Goal: Transaction & Acquisition: Purchase product/service

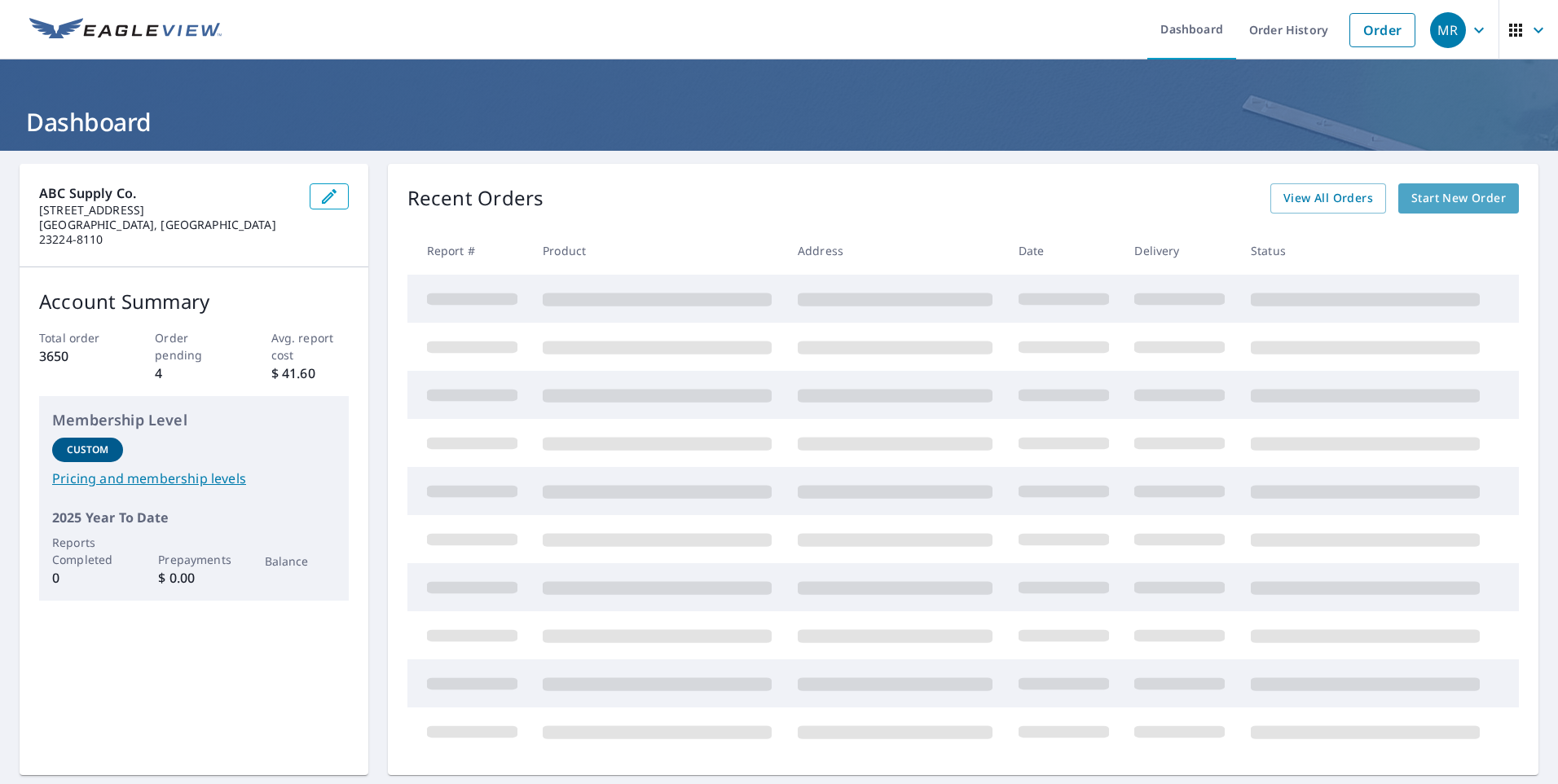
click at [1449, 199] on span "Start New Order" at bounding box center [1458, 198] width 95 height 20
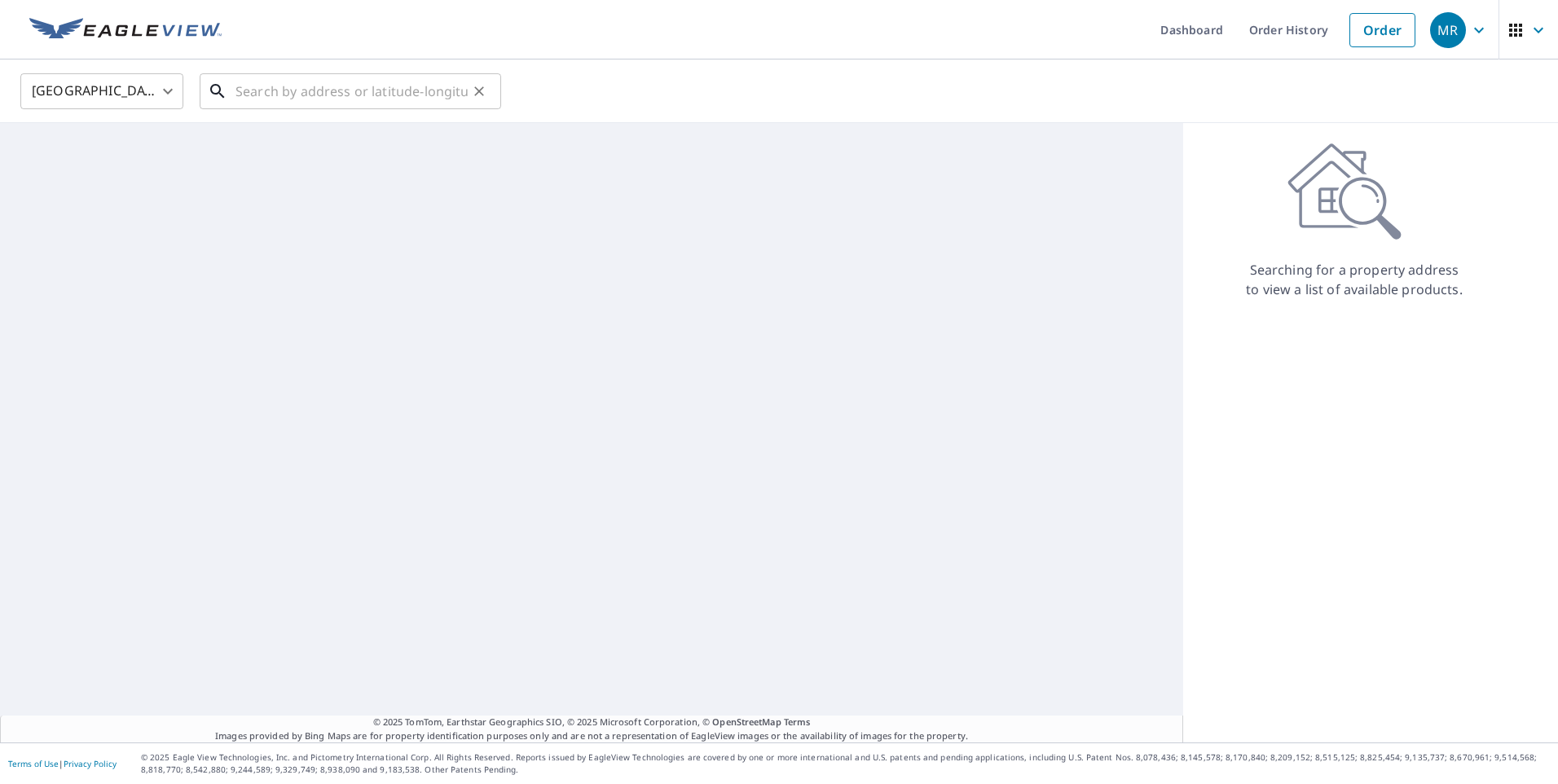
click at [246, 90] on input "text" at bounding box center [351, 91] width 232 height 46
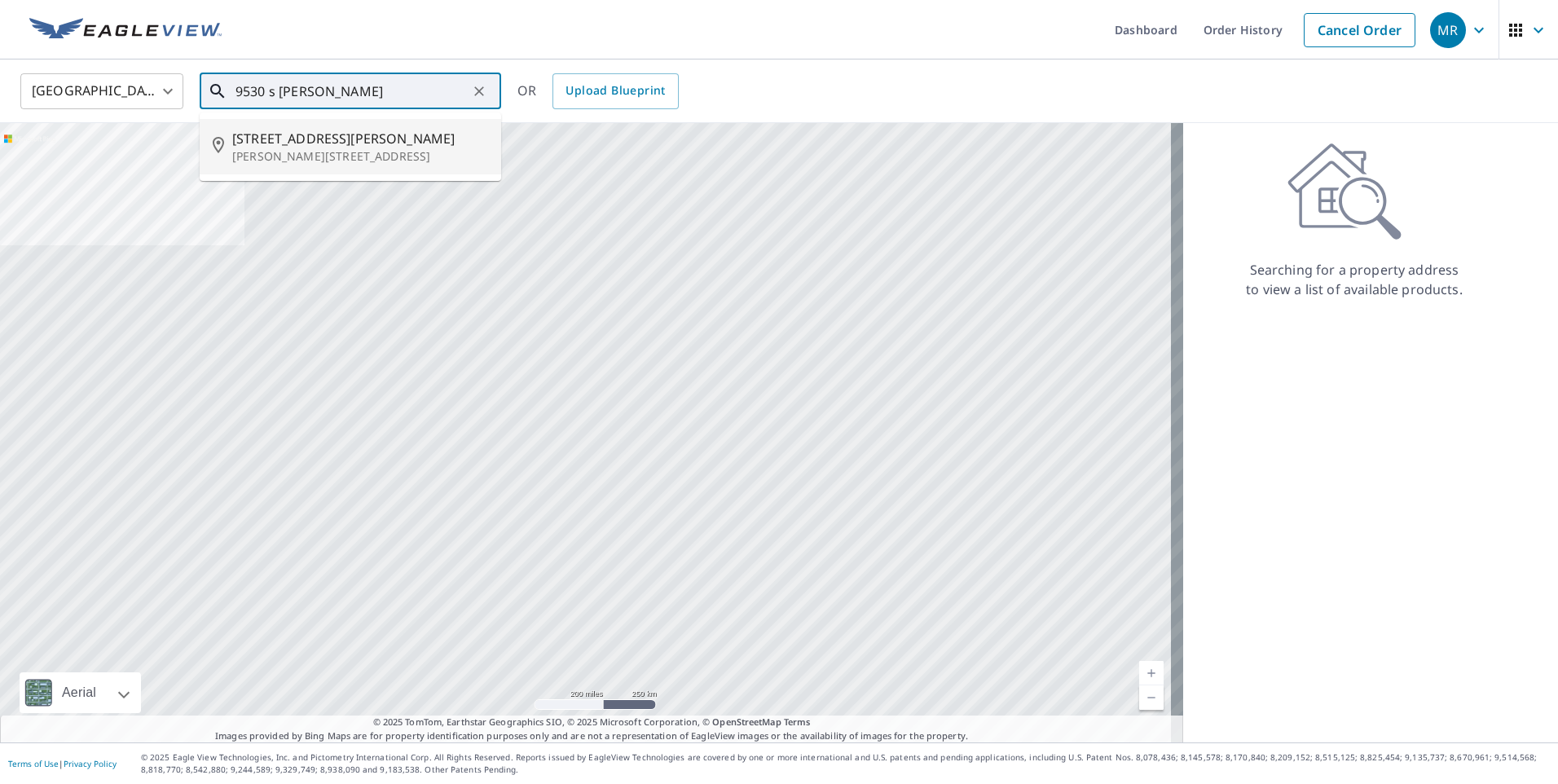
click at [283, 129] on span "[STREET_ADDRESS][PERSON_NAME]" at bounding box center [360, 138] width 256 height 19
type input "[STREET_ADDRESS][PERSON_NAME][PERSON_NAME]"
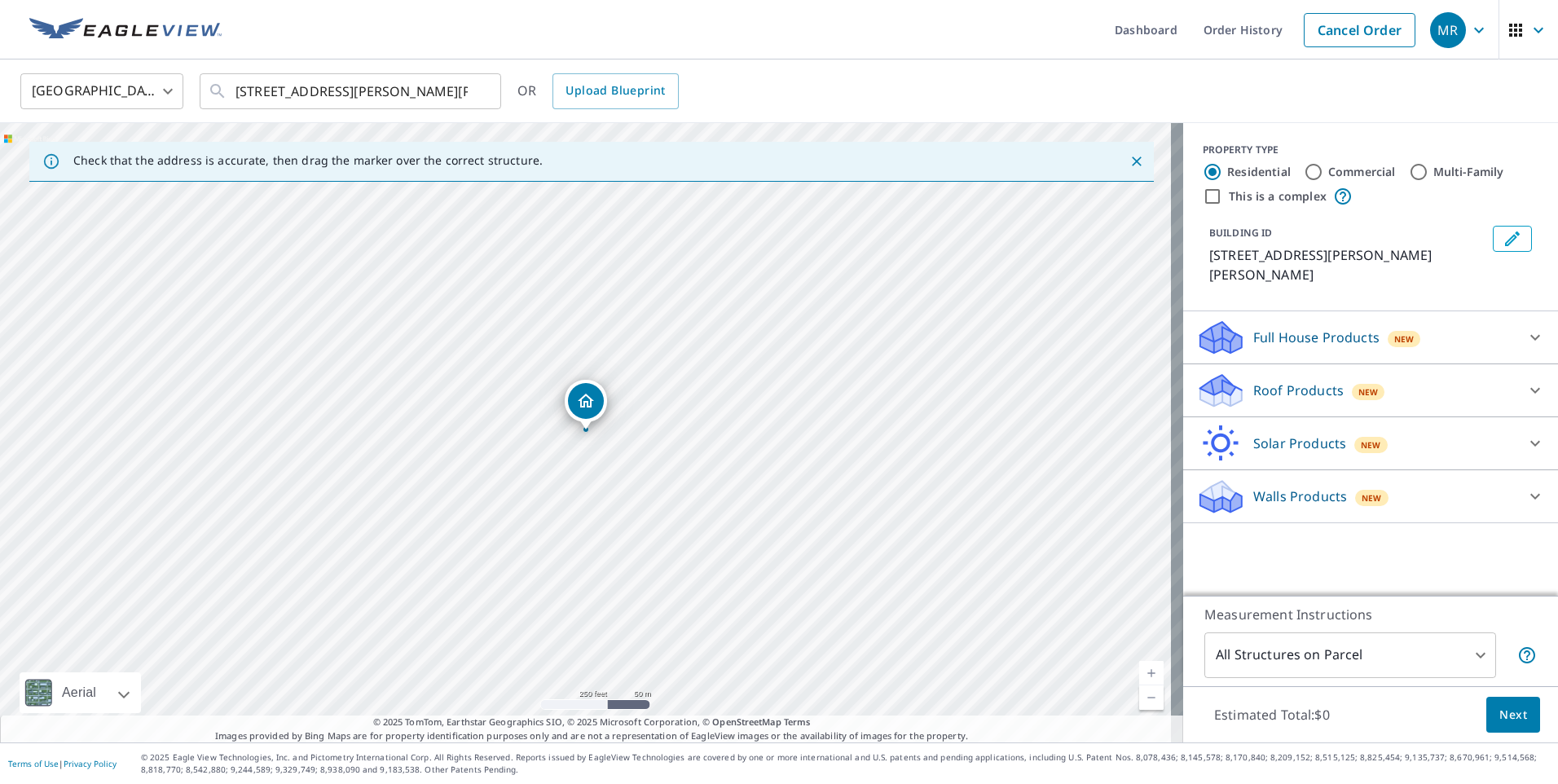
drag, startPoint x: 1525, startPoint y: 381, endPoint x: 1495, endPoint y: 396, distance: 33.5
click at [1525, 381] on icon at bounding box center [1534, 390] width 19 height 19
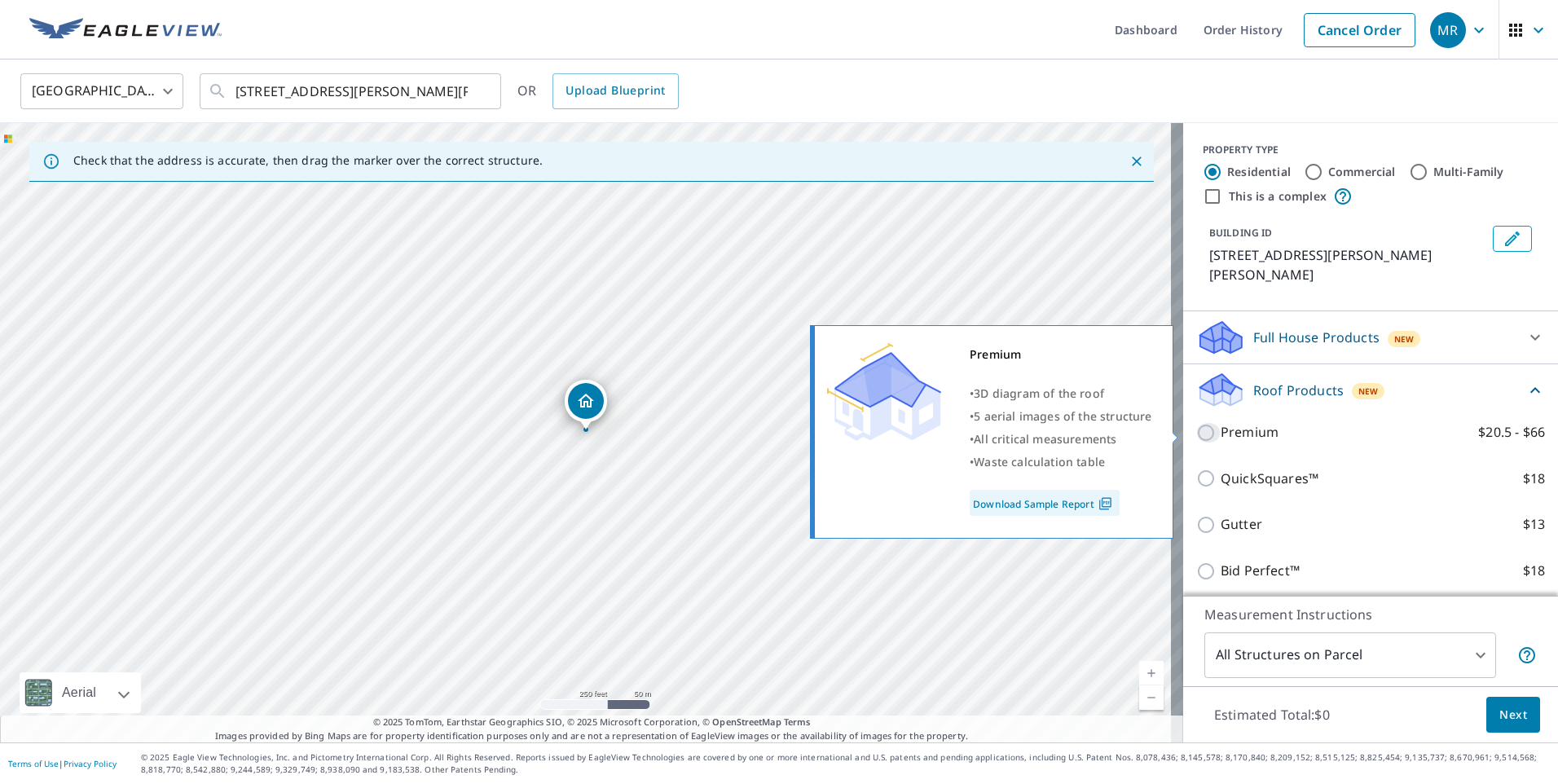
click at [1196, 437] on input "Premium $20.5 - $66" at bounding box center [1208, 432] width 24 height 19
checkbox input "true"
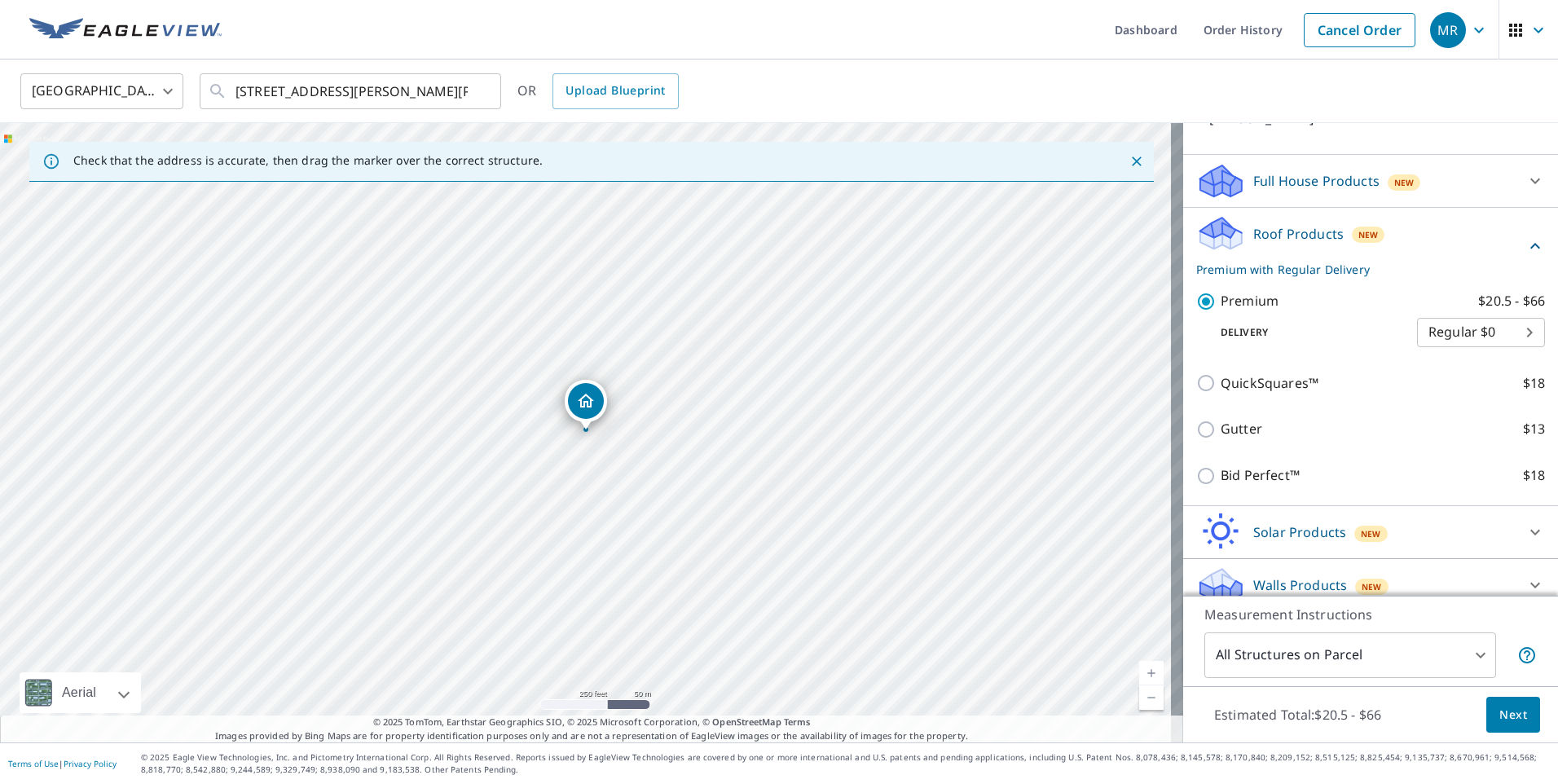
scroll to position [173, 0]
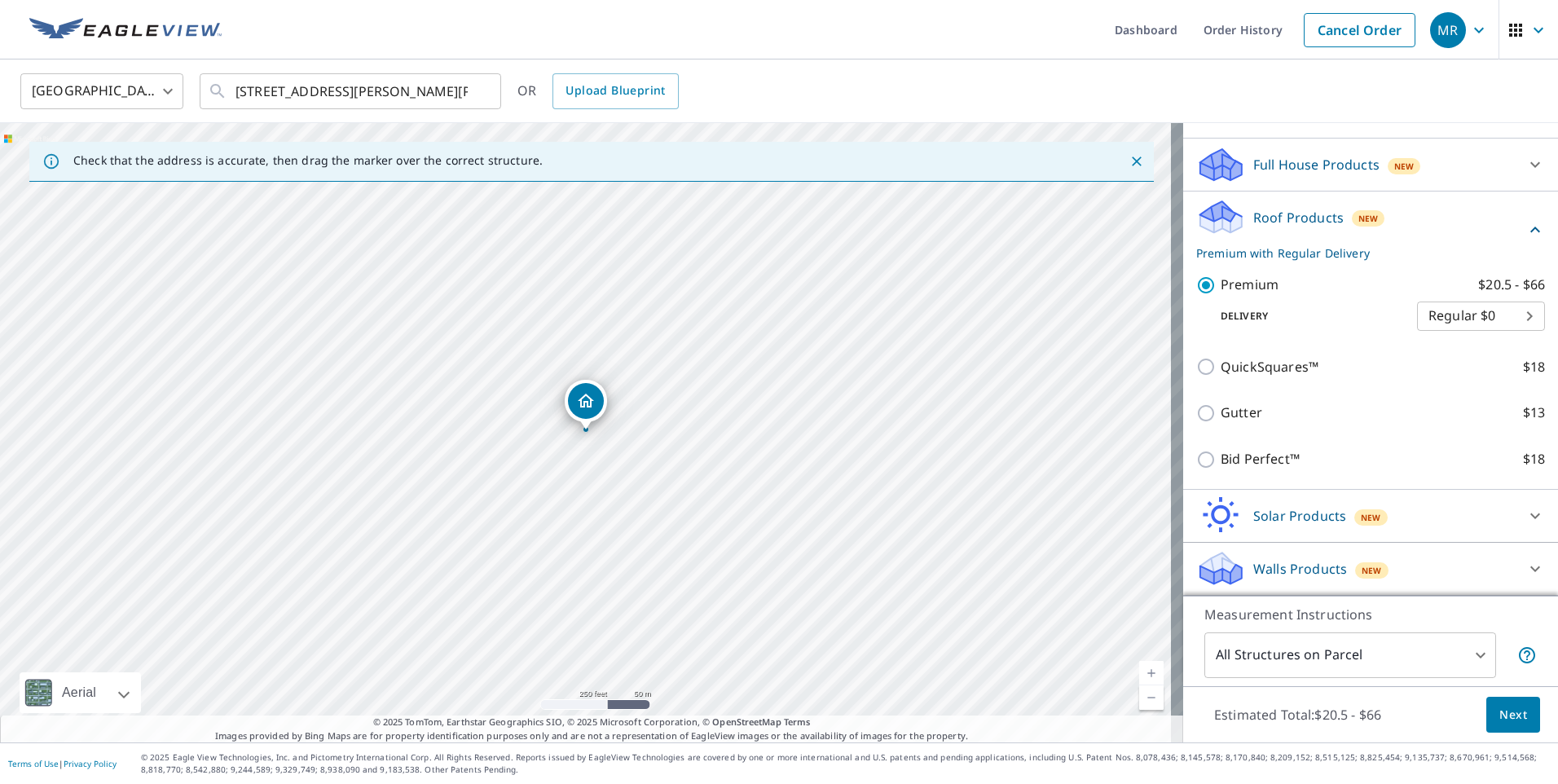
click at [1500, 715] on span "Next" at bounding box center [1513, 715] width 28 height 20
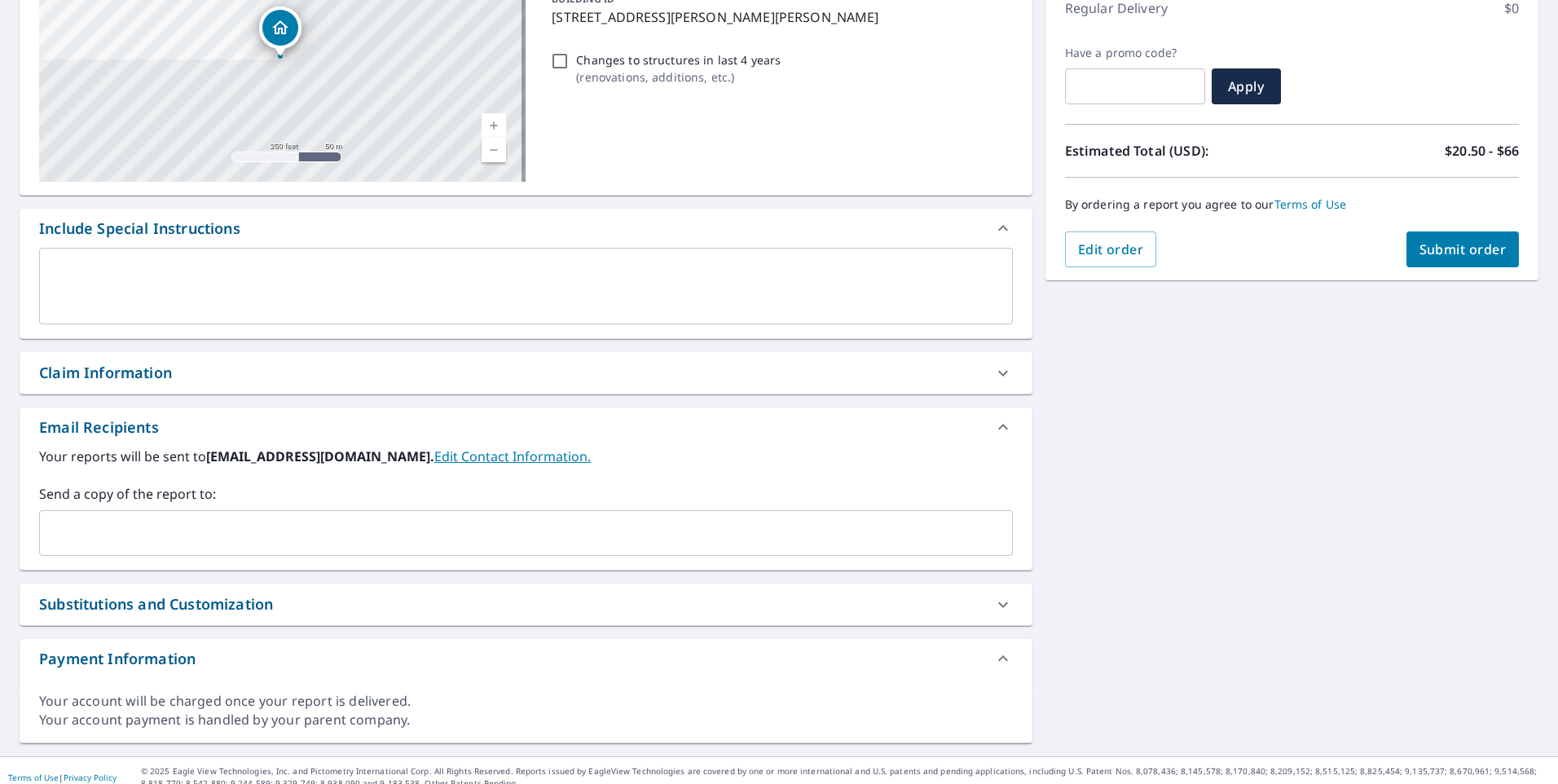
scroll to position [253, 0]
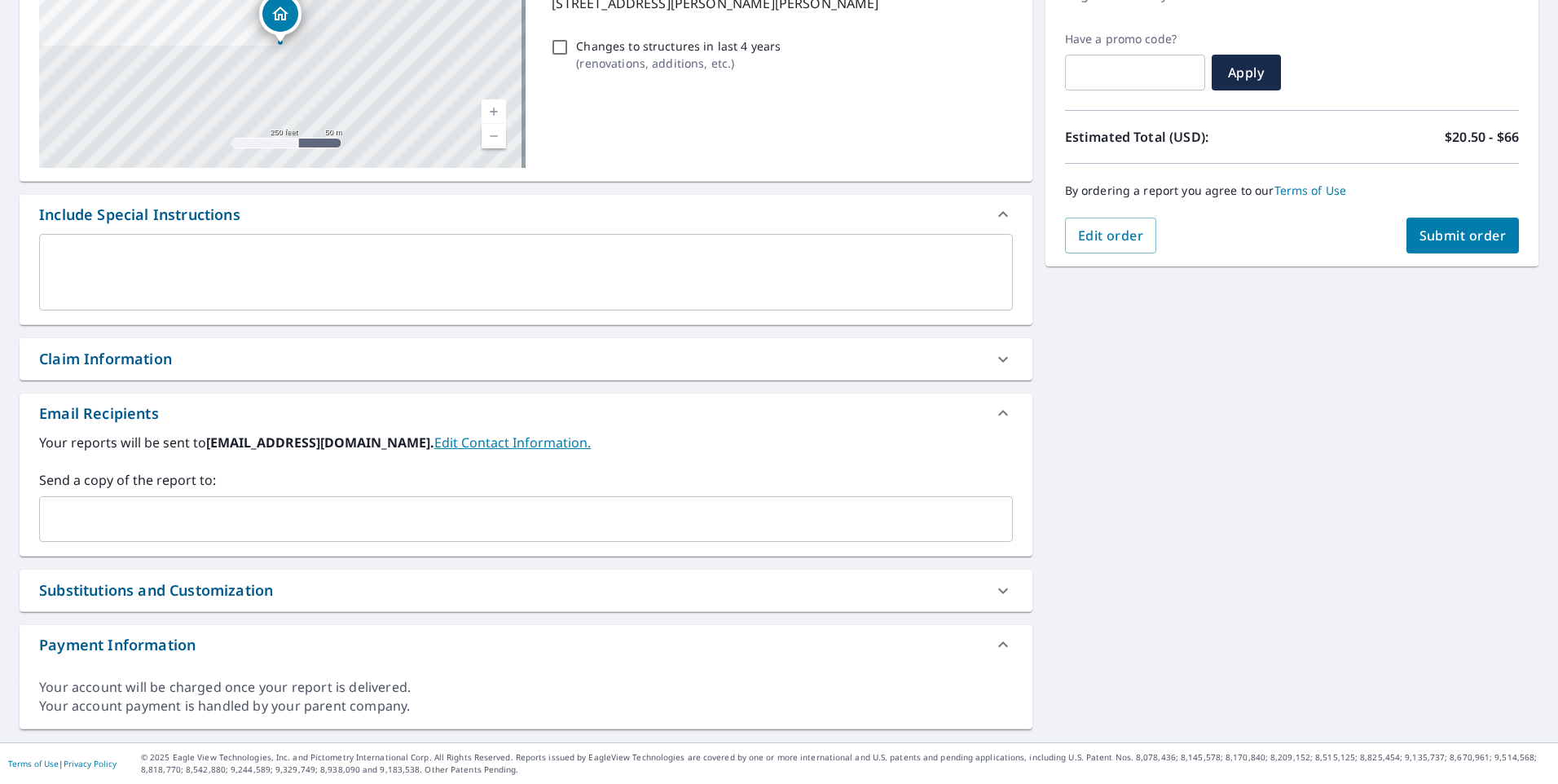
click at [197, 522] on input "text" at bounding box center [513, 519] width 934 height 31
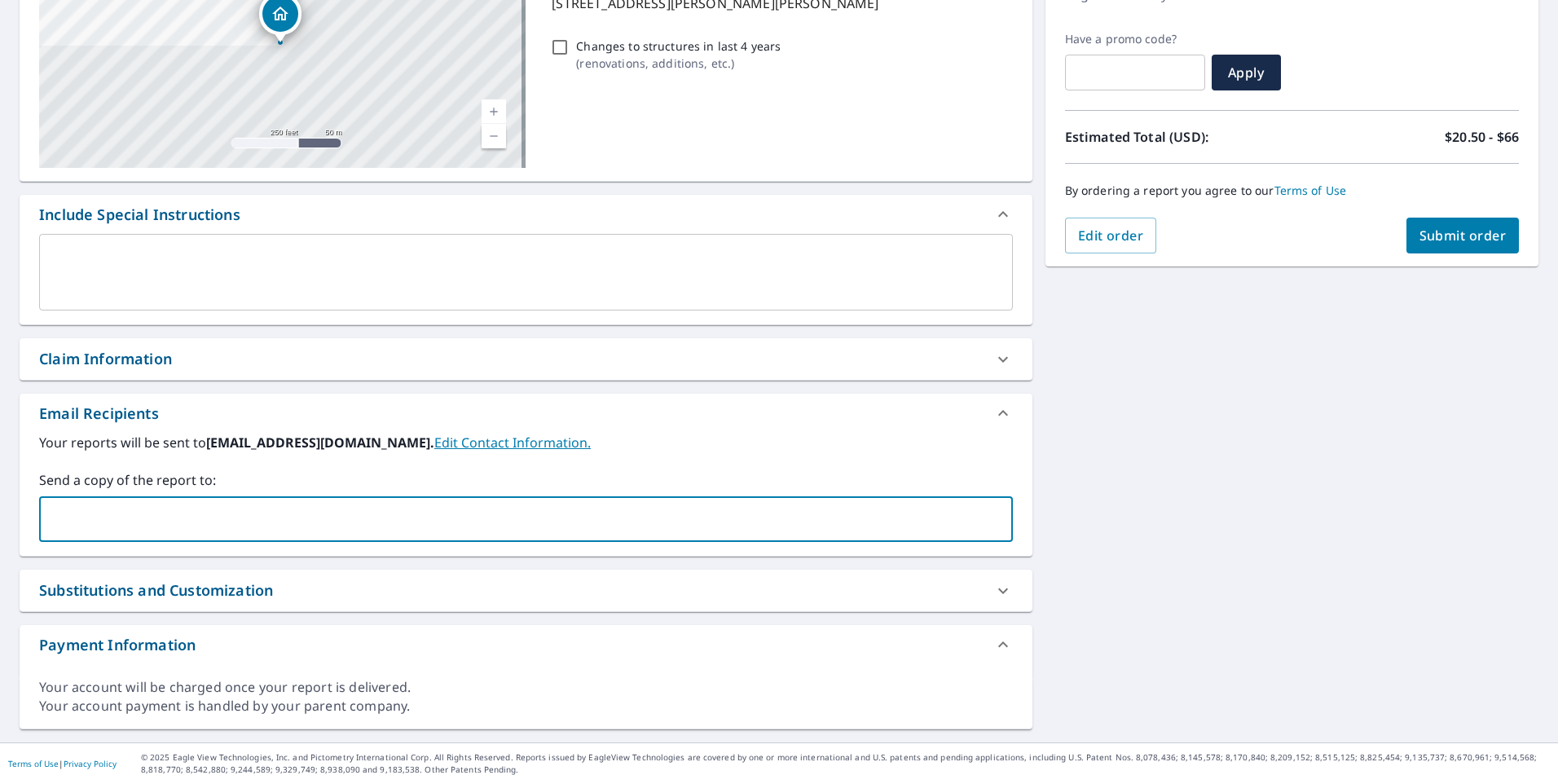
paste input "[PERSON_NAME][EMAIL_ADDRESS][DOMAIN_NAME]"
type input "[PERSON_NAME][EMAIL_ADDRESS][DOMAIN_NAME]"
drag, startPoint x: 1156, startPoint y: 440, endPoint x: 1165, endPoint y: 430, distance: 13.5
click at [1157, 437] on div "[STREET_ADDRESS][PERSON_NAME][PERSON_NAME] A standard road map Aerial A detaile…" at bounding box center [779, 319] width 1558 height 845
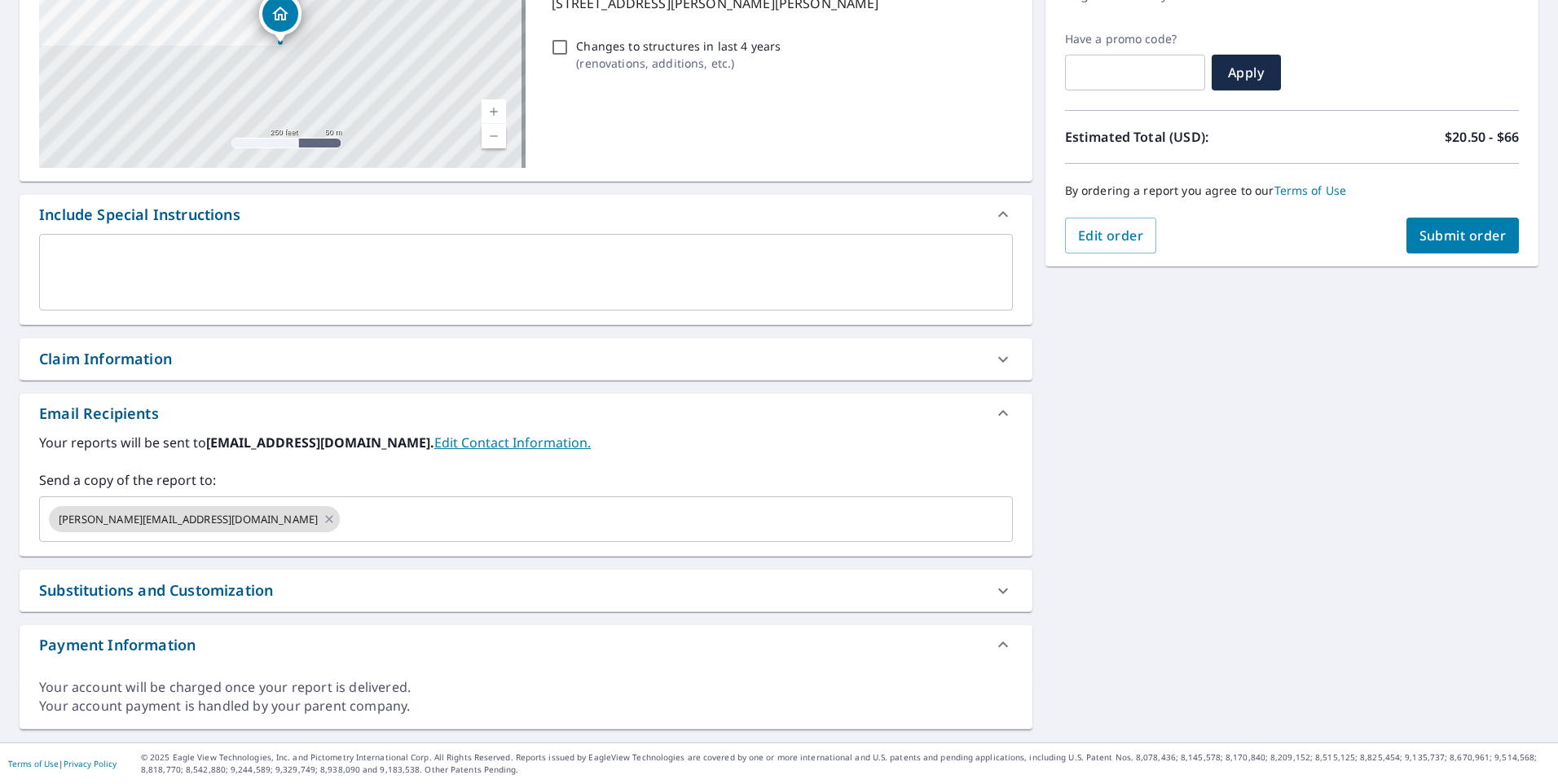
click at [1441, 214] on div "By ordering a report you agree to our Terms of Use" at bounding box center [1292, 191] width 454 height 54
click at [1442, 240] on span "Submit order" at bounding box center [1463, 235] width 87 height 18
checkbox input "true"
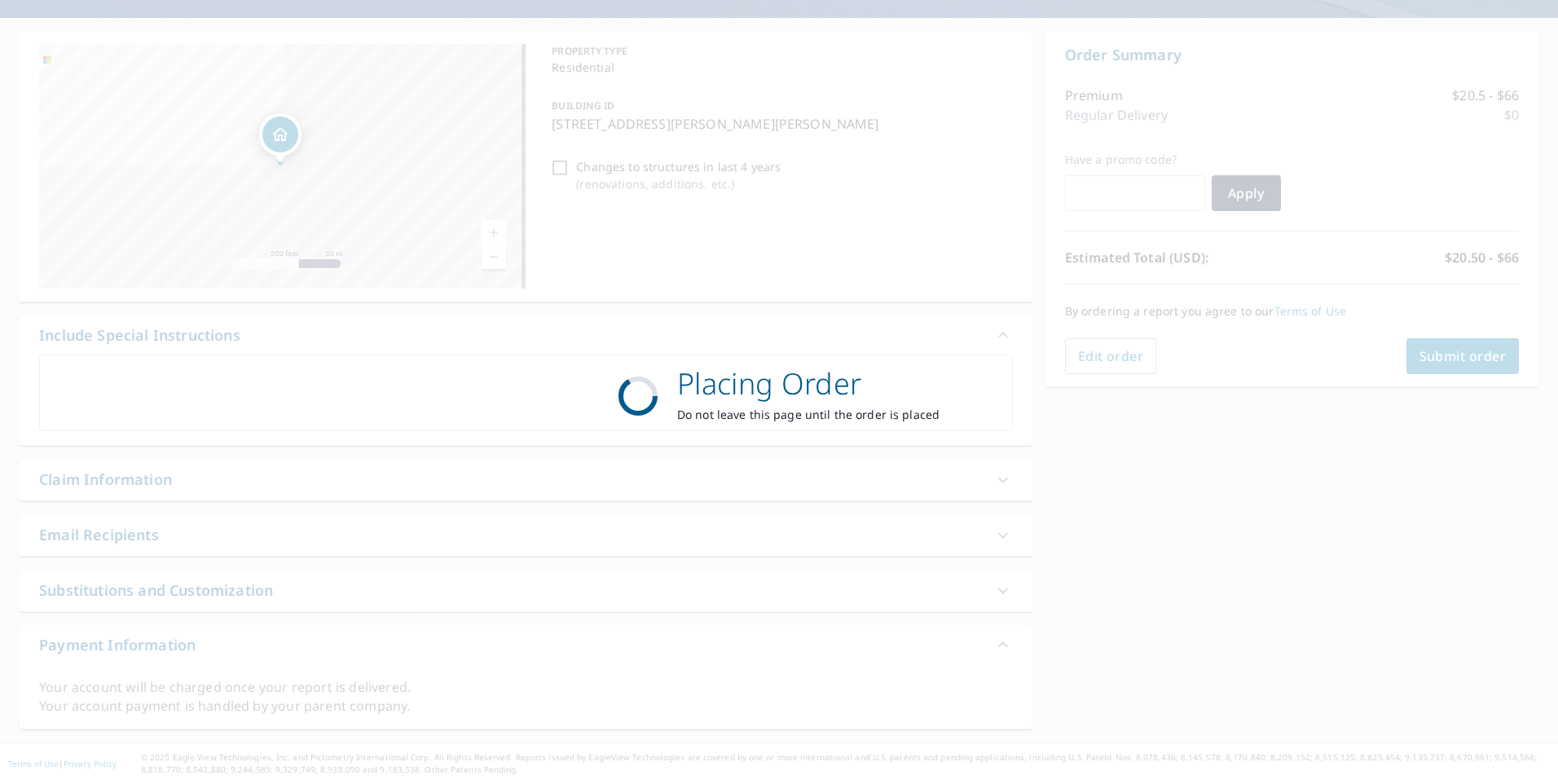
scroll to position [132, 0]
